Goal: Answer question/provide support: Share knowledge or assist other users

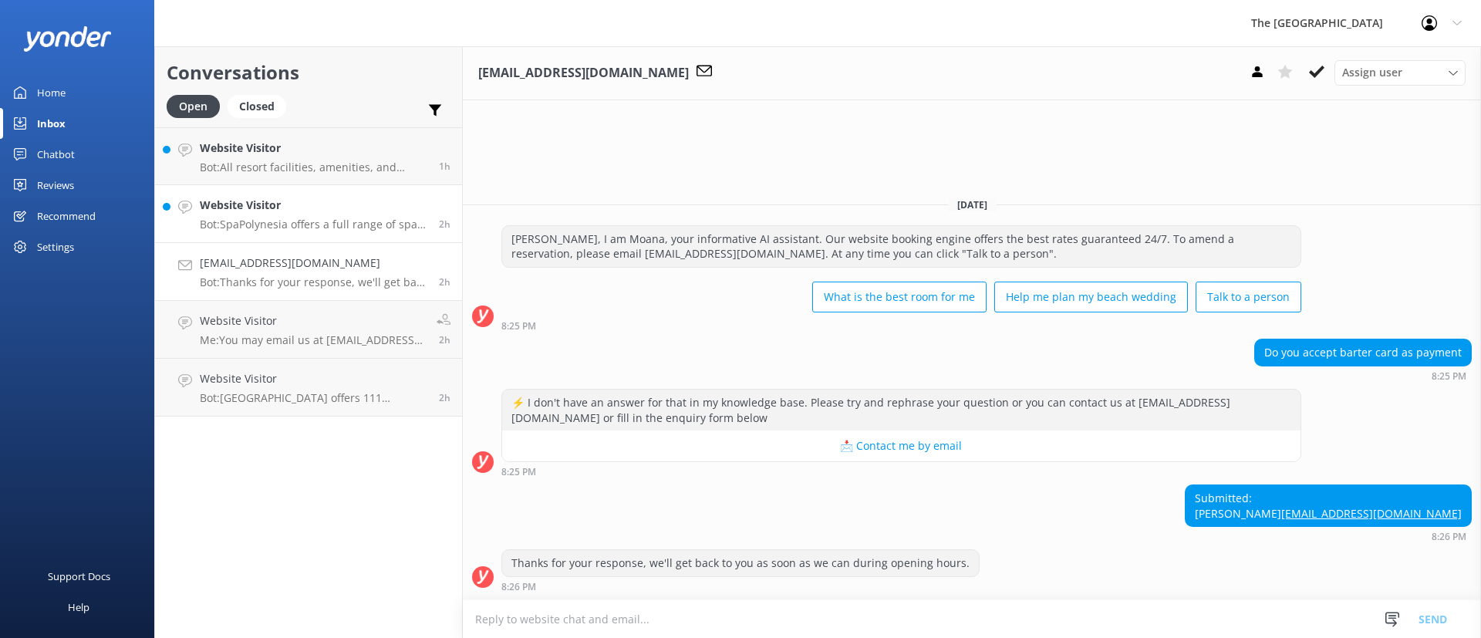
click at [265, 222] on p "Bot: SpaPolynesia offers a full range of spa treatments. The spa is open [DATE]…" at bounding box center [314, 224] width 228 height 14
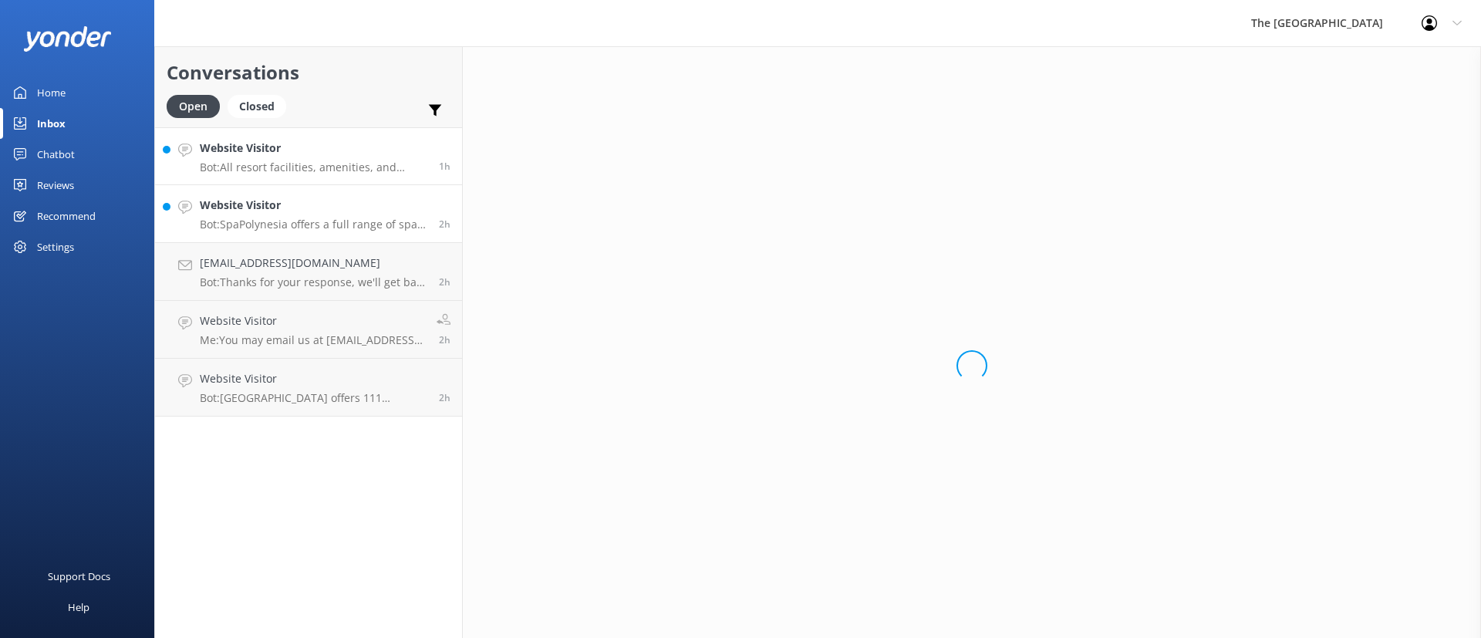
click at [261, 164] on p "Bot: All resort facilities, amenities, and services, including the pool, are re…" at bounding box center [314, 167] width 228 height 14
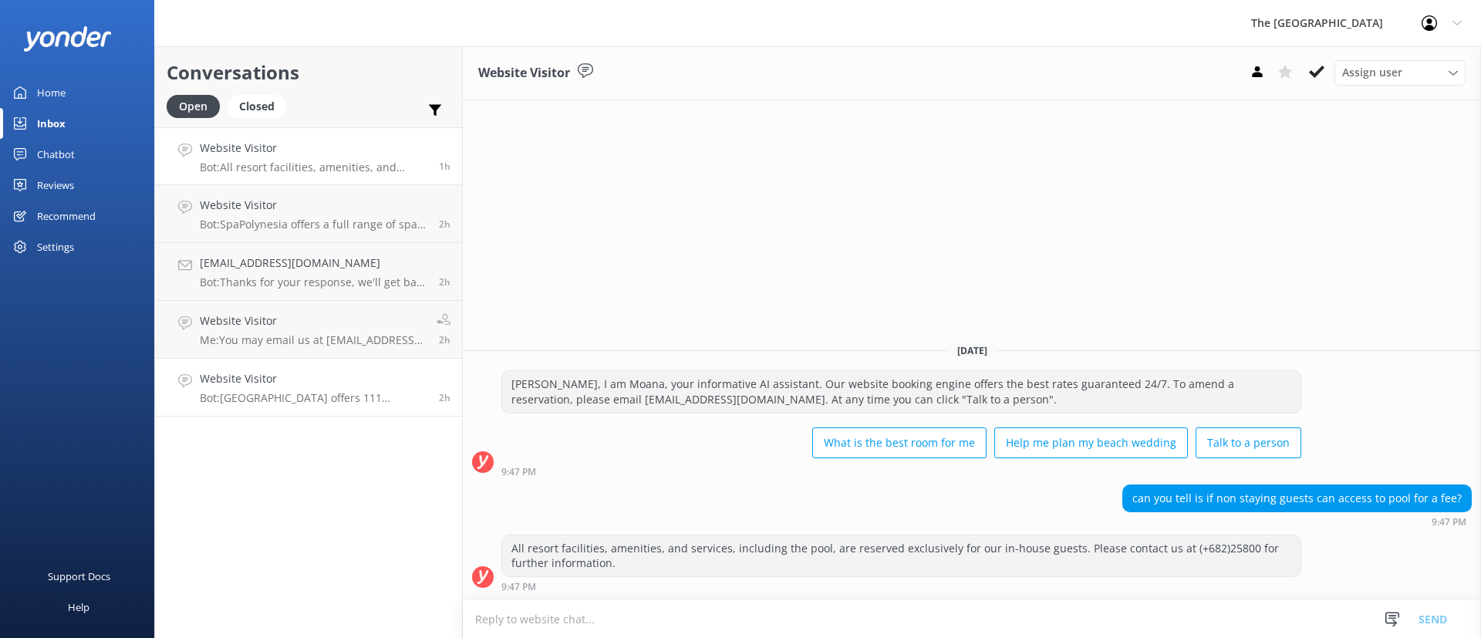
click at [370, 404] on p "Bot: [GEOGRAPHIC_DATA] offers 111 accommodation options, while the [GEOGRAPHIC_…" at bounding box center [314, 398] width 228 height 14
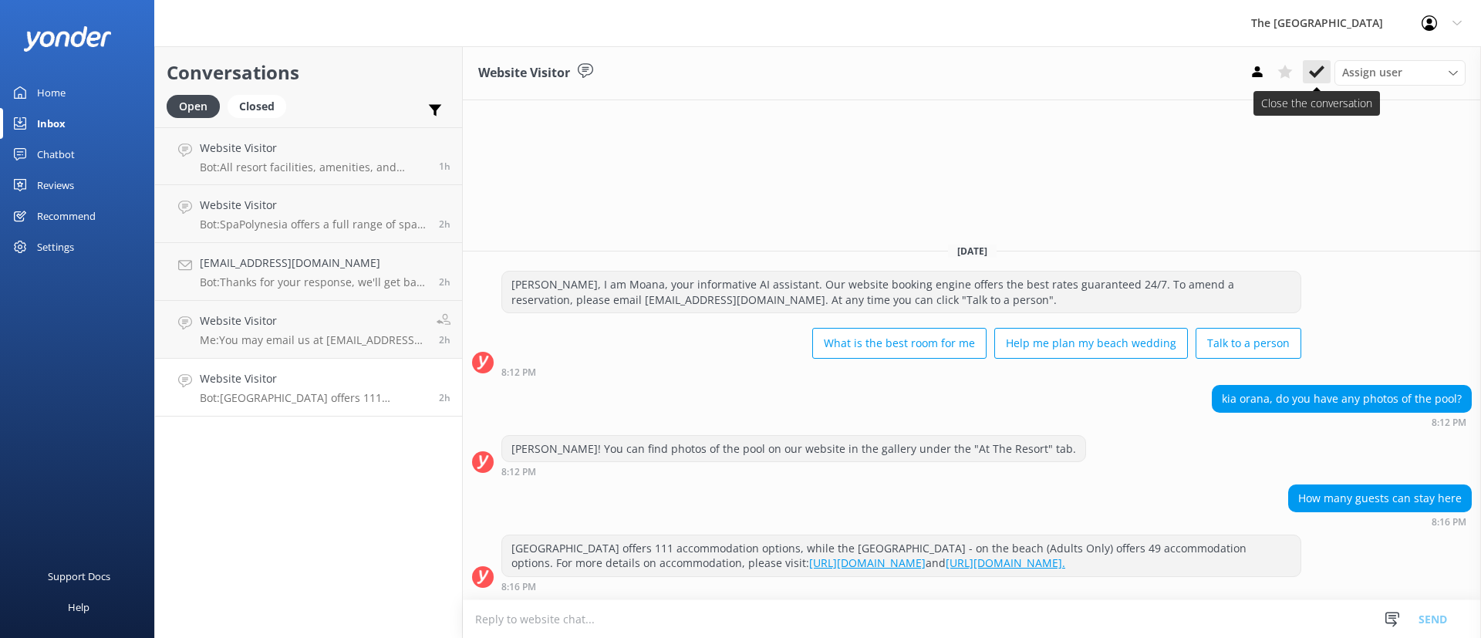
click at [1312, 70] on icon at bounding box center [1316, 71] width 15 height 15
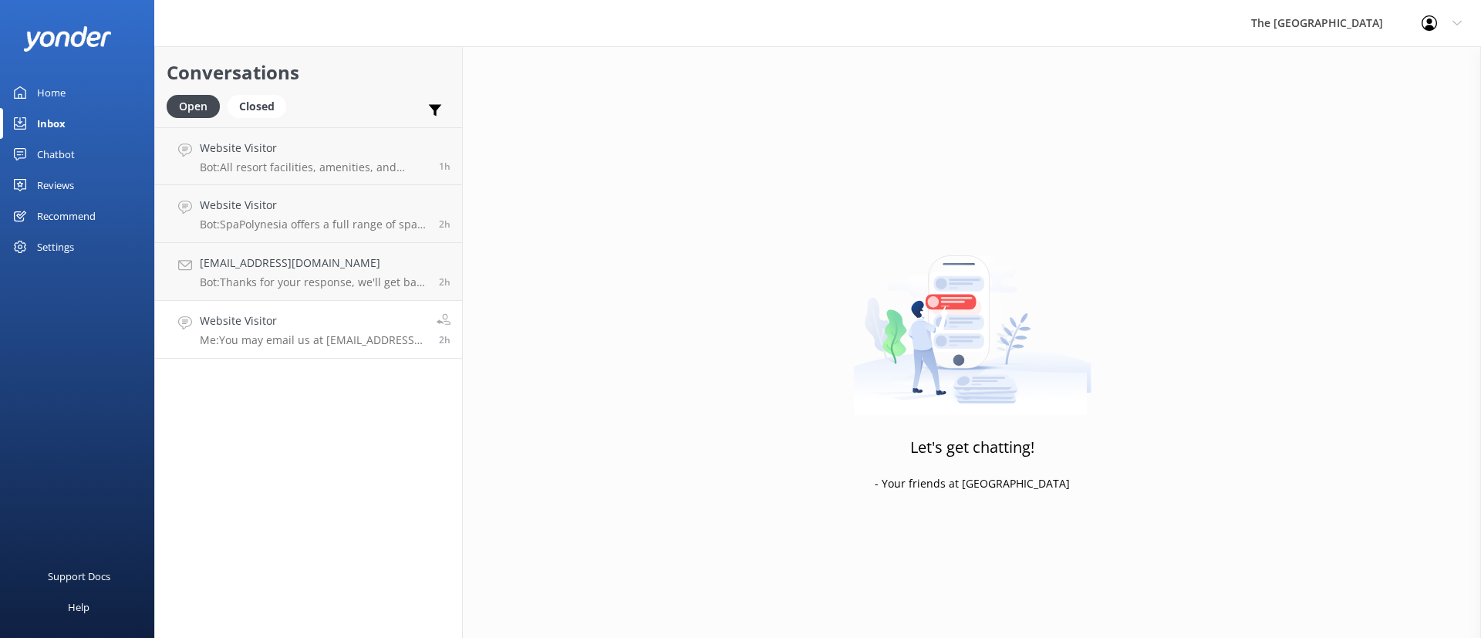
click at [328, 323] on h4 "Website Visitor" at bounding box center [312, 320] width 225 height 17
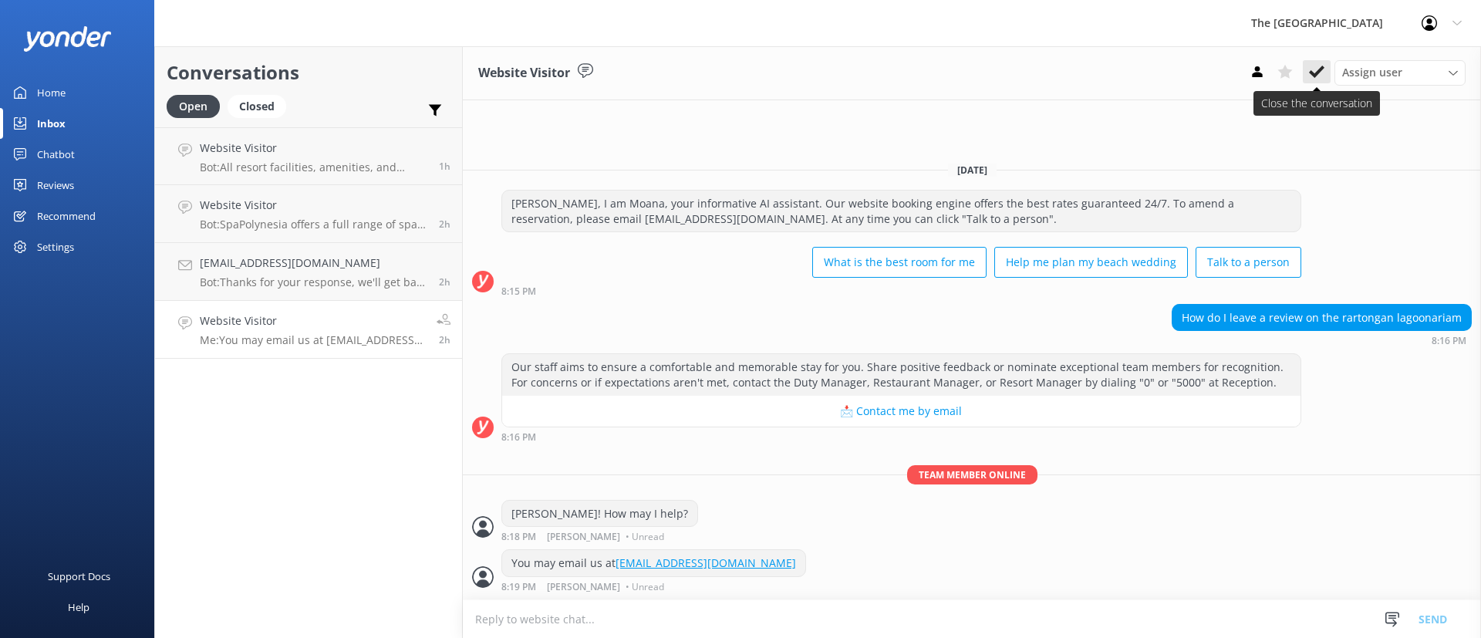
click at [1312, 66] on icon at bounding box center [1316, 71] width 15 height 15
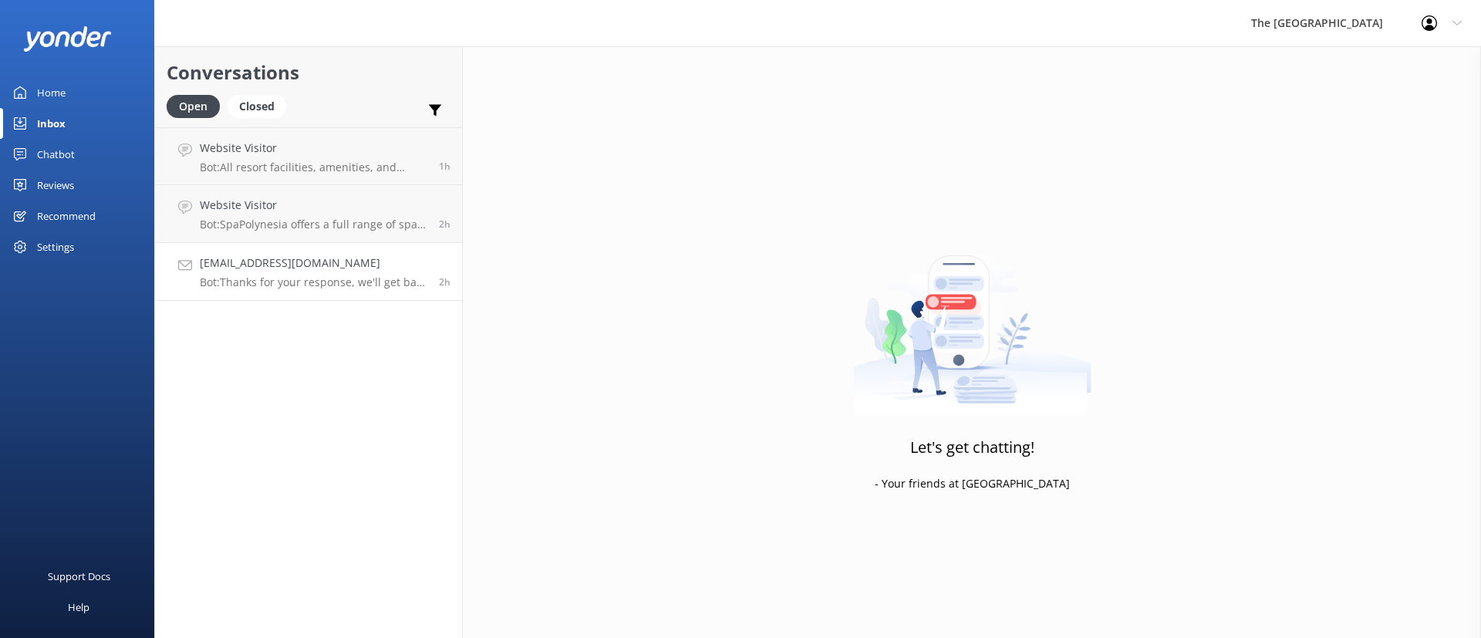
click at [358, 284] on p "Bot: Thanks for your response, we'll get back to you as soon as we can during o…" at bounding box center [314, 282] width 228 height 14
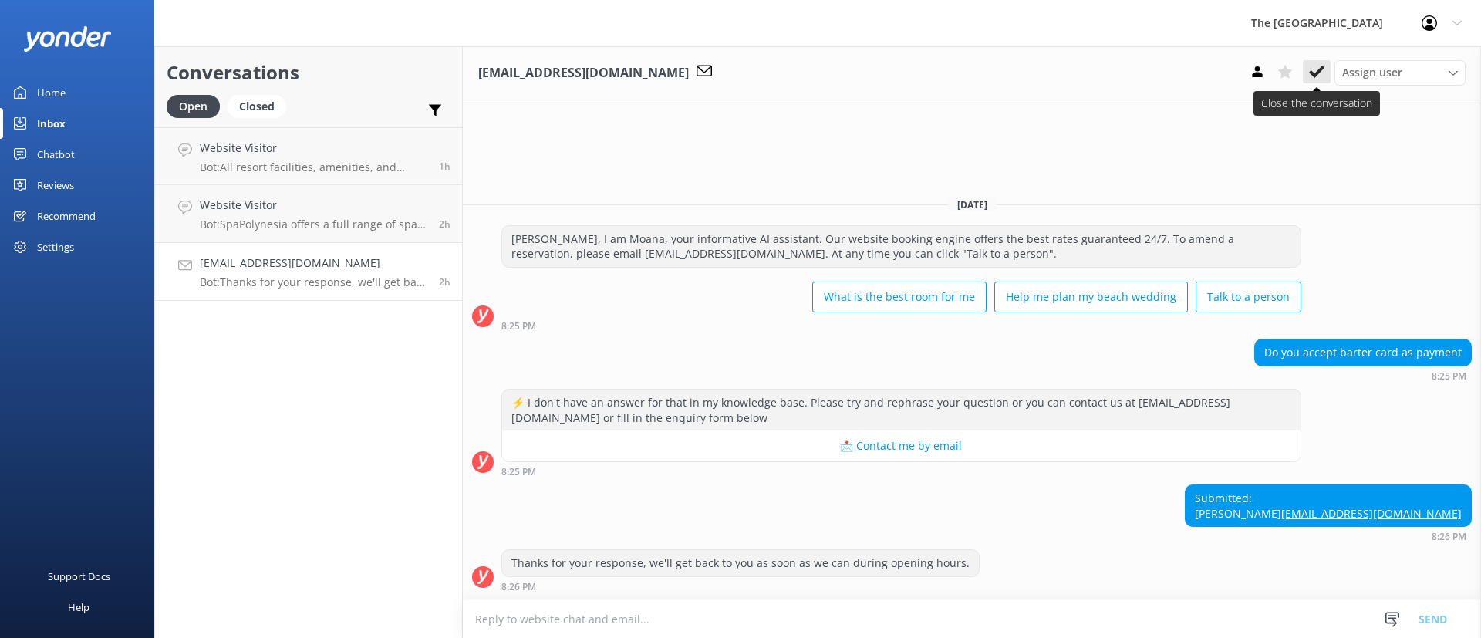
click at [1319, 65] on icon at bounding box center [1316, 71] width 15 height 15
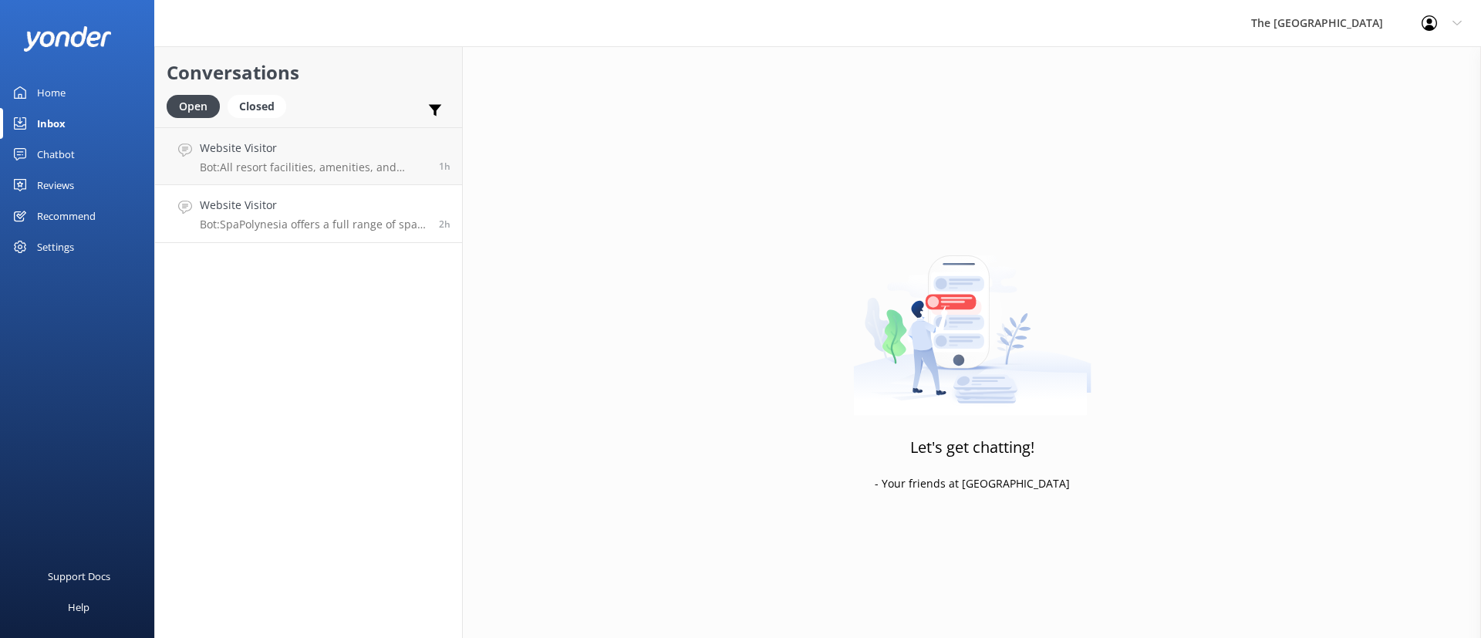
click at [278, 235] on link "Website Visitor Bot: SpaPolynesia offers a full range of spa treatments. The sp…" at bounding box center [308, 214] width 307 height 58
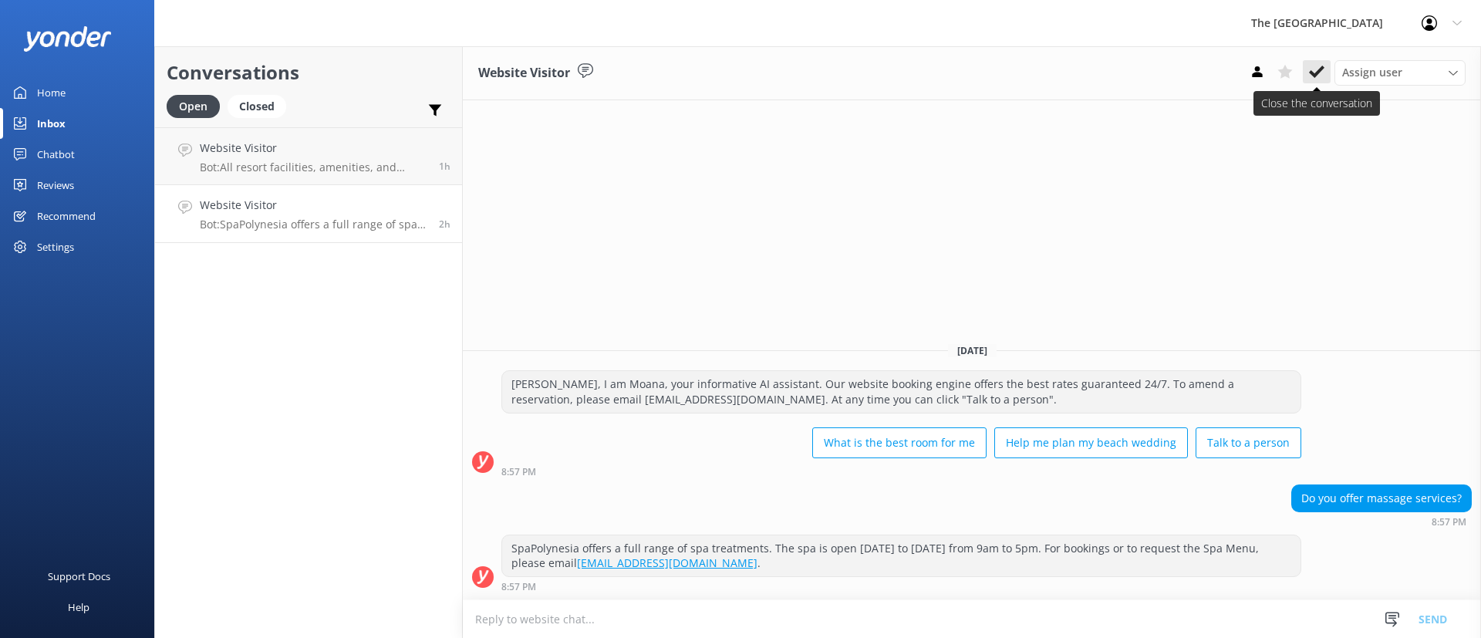
click at [1321, 69] on use at bounding box center [1316, 72] width 15 height 12
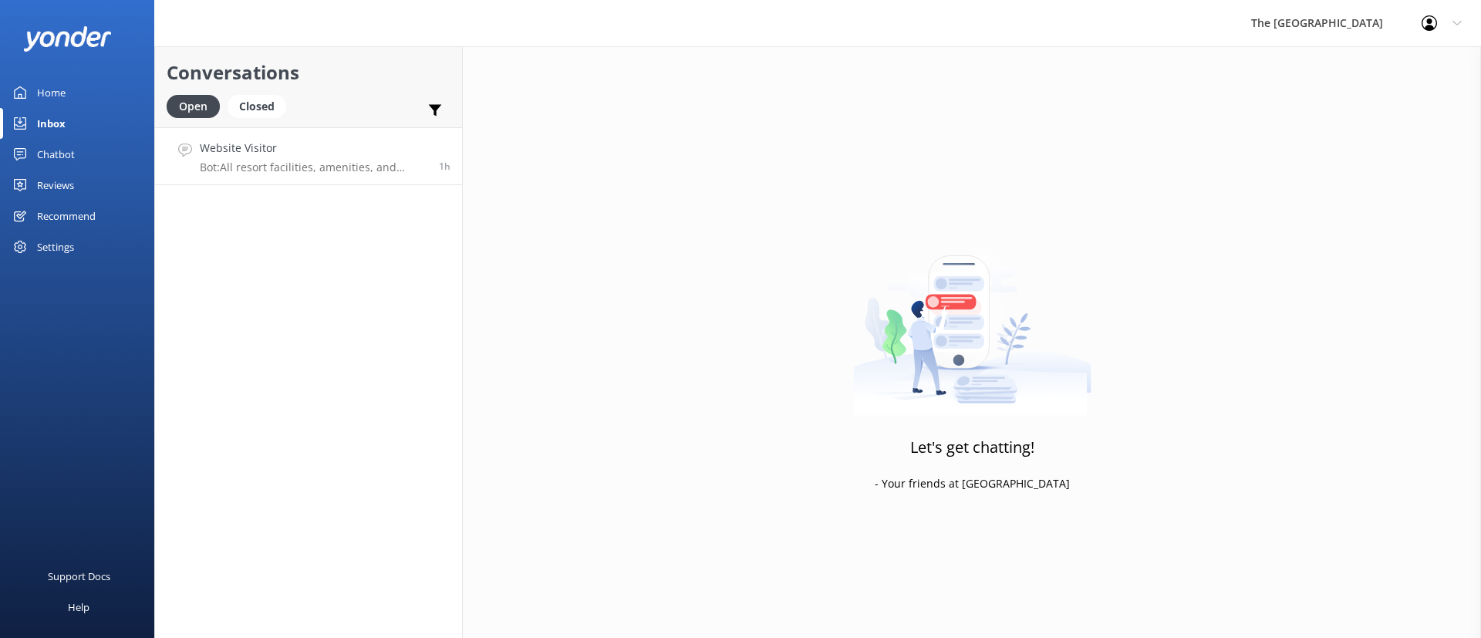
click at [271, 173] on p "Bot: All resort facilities, amenities, and services, including the pool, are re…" at bounding box center [314, 167] width 228 height 14
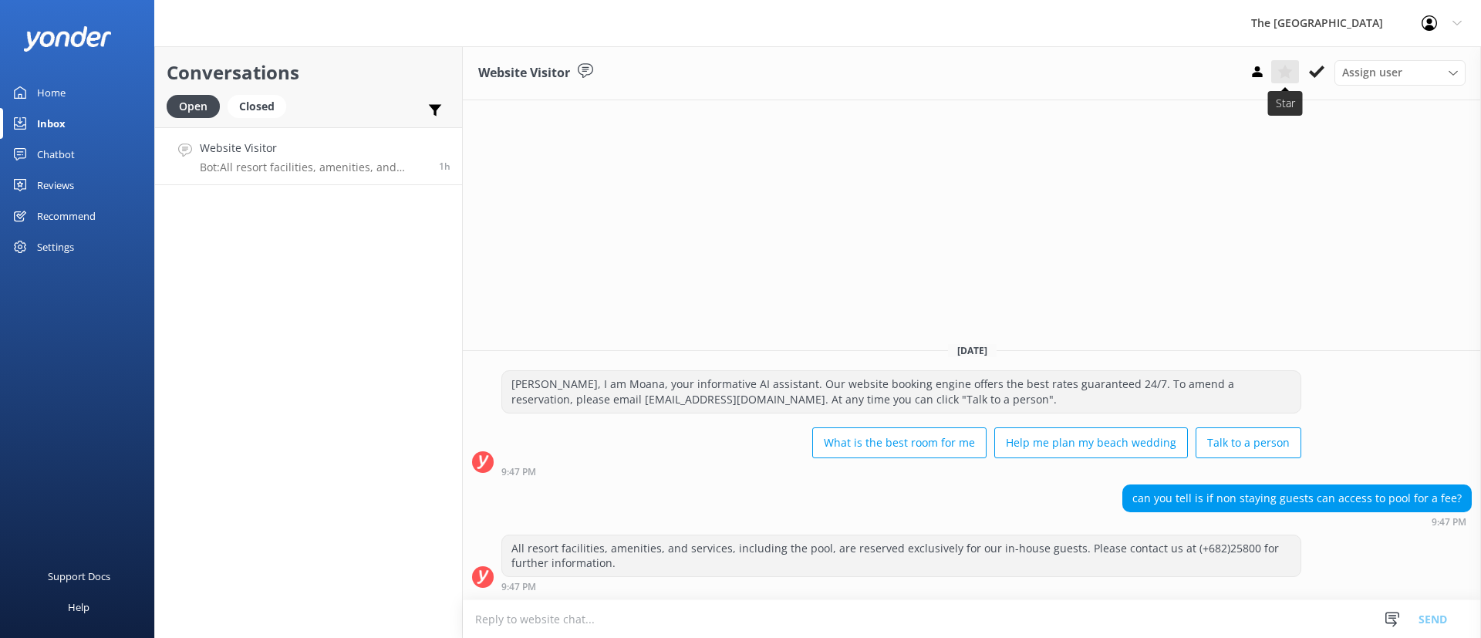
drag, startPoint x: 1314, startPoint y: 71, endPoint x: 1274, endPoint y: 76, distance: 40.4
click at [1314, 70] on icon at bounding box center [1316, 71] width 15 height 15
